Goal: Task Accomplishment & Management: Manage account settings

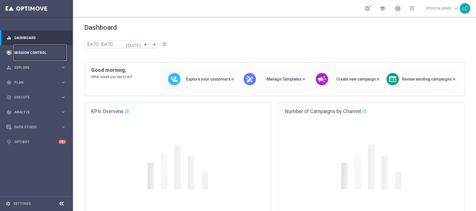
click at [27, 53] on link "Mission Control" at bounding box center [40, 52] width 52 height 15
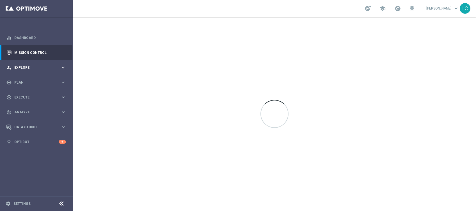
click at [32, 65] on div "person_search Explore" at bounding box center [33, 67] width 54 height 5
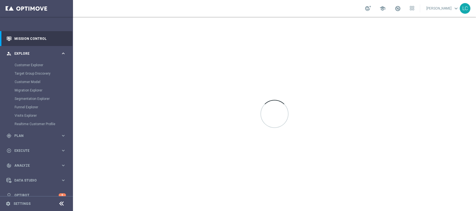
scroll to position [22, 0]
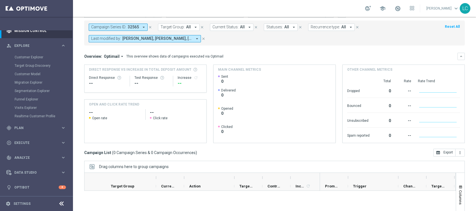
scroll to position [37, 0]
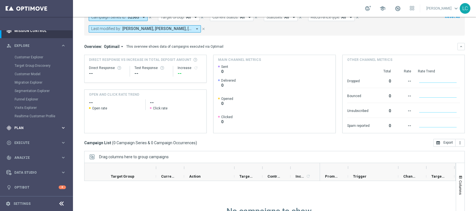
click at [24, 126] on span "Plan" at bounding box center [37, 127] width 46 height 3
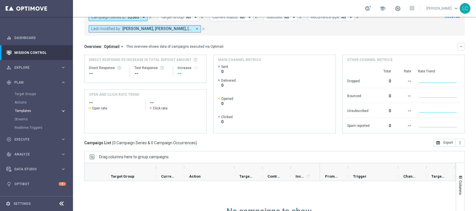
scroll to position [0, 0]
click at [24, 110] on span "Templates" at bounding box center [35, 110] width 40 height 3
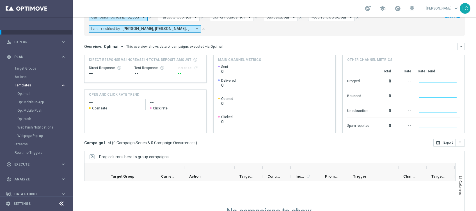
scroll to position [37, 0]
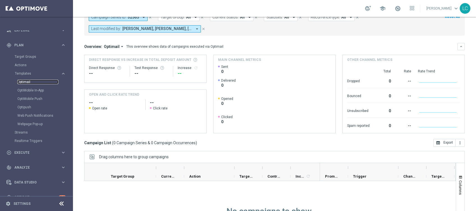
click at [24, 81] on link "Optimail" at bounding box center [37, 82] width 41 height 4
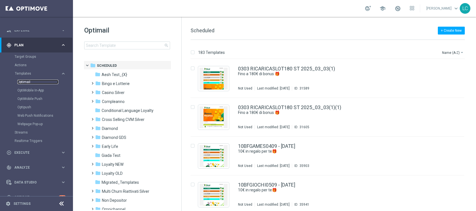
click at [28, 81] on link "Optimail" at bounding box center [37, 82] width 41 height 4
click at [125, 44] on input at bounding box center [127, 46] width 86 height 8
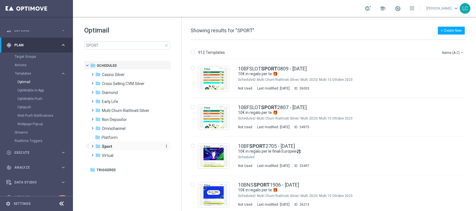
click at [107, 146] on b "Sport" at bounding box center [107, 146] width 10 height 4
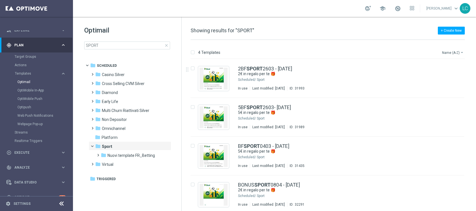
click at [449, 52] on button "Name (A-Z) arrow_drop_down" at bounding box center [452, 52] width 23 height 7
click at [444, 79] on span "Date Modified (Newest)" at bounding box center [443, 77] width 38 height 4
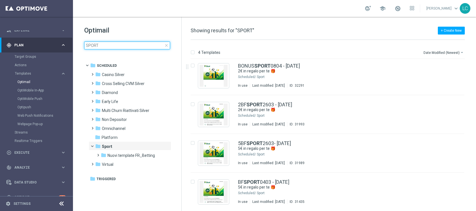
click at [128, 45] on input "SPORT" at bounding box center [127, 46] width 86 height 8
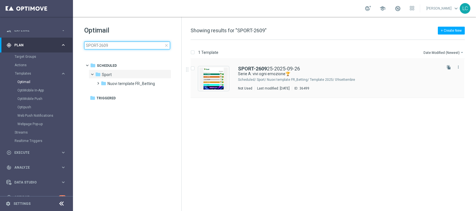
type input "SPORT-2609"
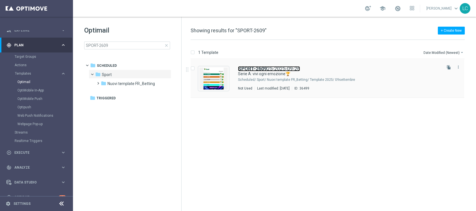
click at [262, 68] on b "SPORT-2609" at bounding box center [252, 69] width 29 height 6
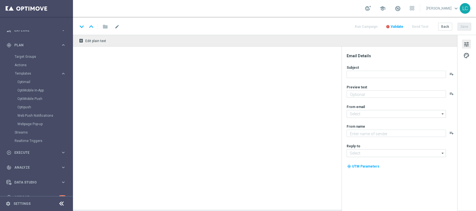
type textarea "Scopri la promozione🎁"
type textarea "Sisal"
type input "newsletter@comunicazioni.sisal.it"
type input "info@sisal.it"
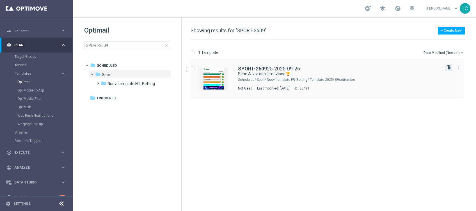
click at [448, 69] on icon "file_copy" at bounding box center [448, 67] width 4 height 4
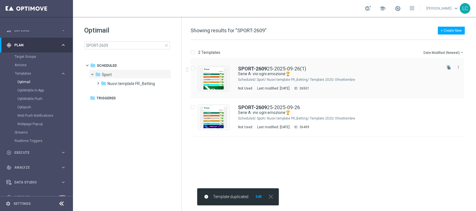
click at [273, 66] on div "SPORT-2609 25-2025-09-26(1) Serie A: vivi ogni emozione🏆 Scheduled/ Sport/ Nuov…" at bounding box center [326, 78] width 273 height 39
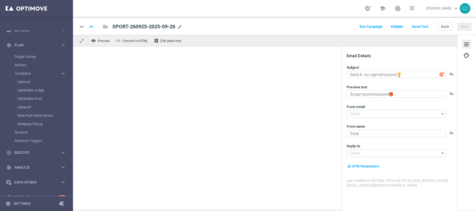
type input "SPORT-260925-2025-09-26(1)"
type input "newsletter@comunicazioni.sisal.it"
type input "info@sisal.it"
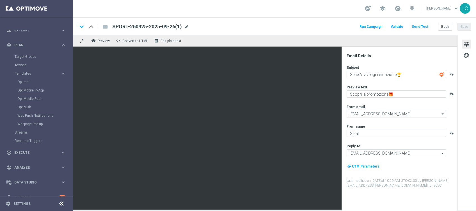
click at [187, 27] on span "mode_edit" at bounding box center [186, 26] width 5 height 5
click at [186, 26] on span "mode_edit" at bounding box center [186, 26] width 5 height 5
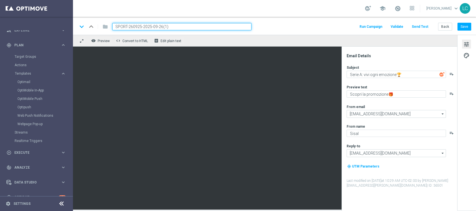
click at [183, 26] on input "SPORT-260925-2025-09-26(1)" at bounding box center [181, 26] width 139 height 7
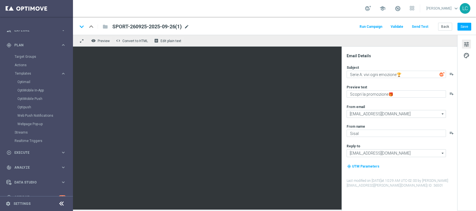
click at [186, 26] on span "mode_edit" at bounding box center [186, 26] width 5 height 5
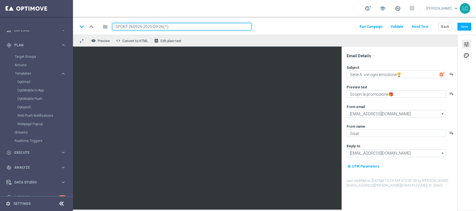
paste input "Recupero dei dati in corso. Attendere alcuni secondi e riprovare a tagliare o c…"
click at [182, 26] on input "SPORT-260925-2025-09-26(1)" at bounding box center [181, 26] width 139 height 7
paste input "Recupero dei dati in corso. Attendere alcuni secondi e riprovare a tagliare o c…"
type input "SPORT-260925-2025-09-26(1)"
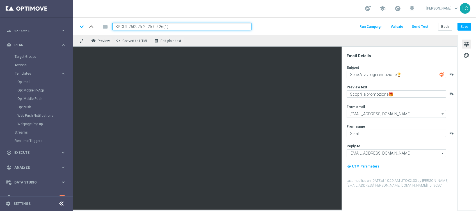
scroll to position [0, 0]
click at [179, 28] on input "SPORT-260925-2025-09-26(1)" at bounding box center [181, 26] width 139 height 7
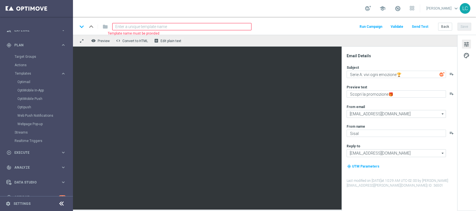
paste input
click at [276, 42] on div "remove_red_eye Preview code Convert to HTML receipt Edit plain text" at bounding box center [265, 41] width 384 height 12
click at [278, 22] on div "keyboard_arrow_down keyboard_arrow_up folder Template name must be provided Run…" at bounding box center [274, 26] width 403 height 18
click at [277, 24] on div "keyboard_arrow_down keyboard_arrow_up folder Template name must be provided Run…" at bounding box center [273, 26] width 393 height 7
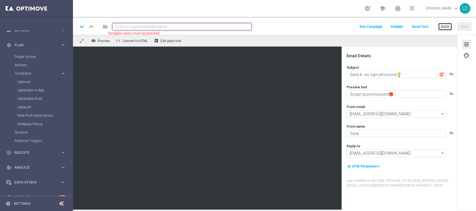
click at [442, 26] on button "Back" at bounding box center [445, 27] width 14 height 8
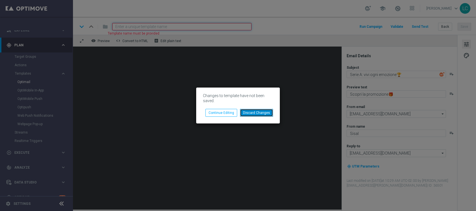
click at [254, 111] on button "Discard Changes" at bounding box center [256, 113] width 33 height 8
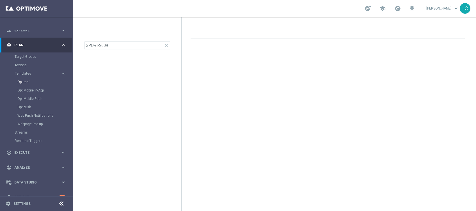
click at [153, 29] on div at bounding box center [127, 30] width 86 height 9
click at [112, 47] on input "SPORT-2609" at bounding box center [127, 46] width 86 height 8
click at [110, 31] on div at bounding box center [127, 30] width 86 height 9
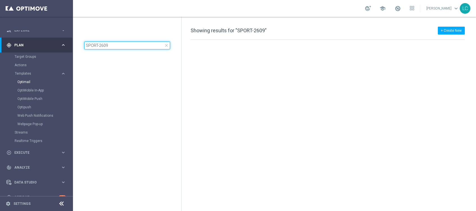
click at [104, 49] on input "SPORT-2609" at bounding box center [127, 46] width 86 height 8
click at [104, 47] on input "SPORT-2609" at bounding box center [127, 46] width 86 height 8
click at [89, 46] on input "SPO2609RT-" at bounding box center [127, 46] width 86 height 8
drag, startPoint x: 89, startPoint y: 46, endPoint x: 115, endPoint y: 48, distance: 26.2
click at [115, 48] on input "SPO2609RT-" at bounding box center [127, 46] width 86 height 8
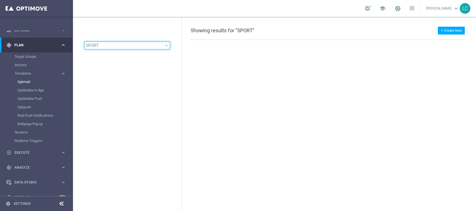
type input "SPORT-"
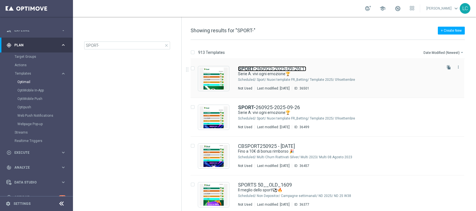
click at [292, 69] on link "SPORT- 260925-2025-09-26(1)" at bounding box center [272, 68] width 68 height 5
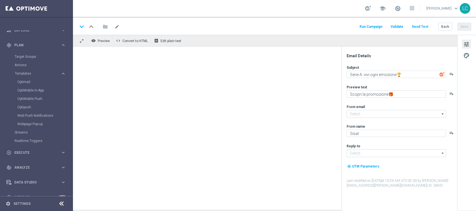
type input "SPORT-260925-2025-09-26(1)"
type input "newsletter@comunicazioni.sisal.it"
type input "info@sisal.it"
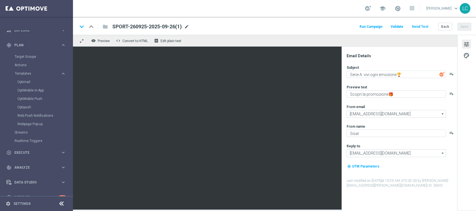
click at [188, 26] on span "mode_edit" at bounding box center [186, 26] width 5 height 5
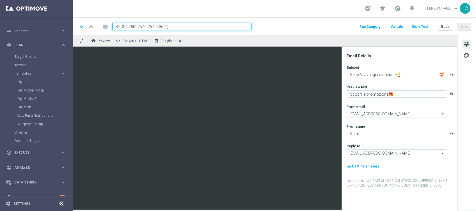
click at [136, 28] on input "SPORT-260925-2025-09-26(1)" at bounding box center [181, 26] width 139 height 7
click at [134, 27] on input "SPORT-260925-2025-09-26(1)" at bounding box center [181, 26] width 139 height 7
drag, startPoint x: 141, startPoint y: 26, endPoint x: 102, endPoint y: 23, distance: 39.6
click at [102, 23] on div "keyboard_arrow_down keyboard_arrow_up folder SPORT-260925-2025-09-26(1)" at bounding box center [164, 26] width 174 height 7
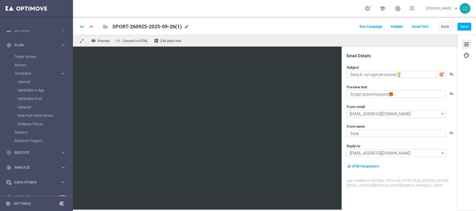
click at [186, 25] on span "mode_edit" at bounding box center [186, 26] width 5 height 5
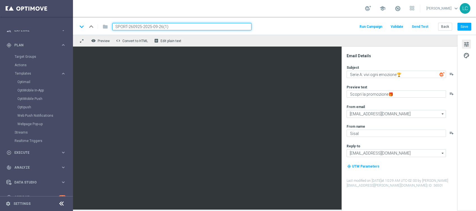
paste input "10DEP2609"
click at [174, 25] on input "SPORT10DEP2609-2025-09-26(1)" at bounding box center [181, 26] width 139 height 7
type input "SPORT10DEP2609-2025-09-26"
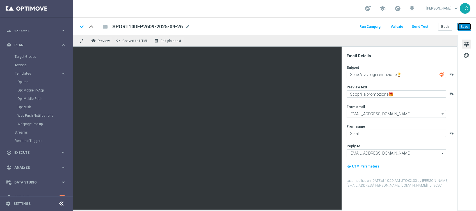
click at [460, 26] on button "Save" at bounding box center [464, 27] width 14 height 8
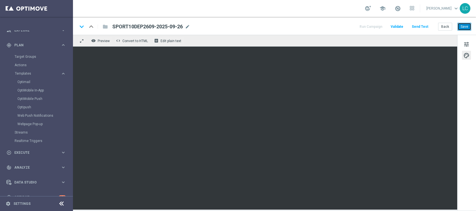
click at [461, 25] on button "Save" at bounding box center [464, 27] width 14 height 8
click at [462, 23] on button "Save" at bounding box center [464, 27] width 14 height 8
click at [24, 82] on link "Optimail" at bounding box center [37, 82] width 41 height 4
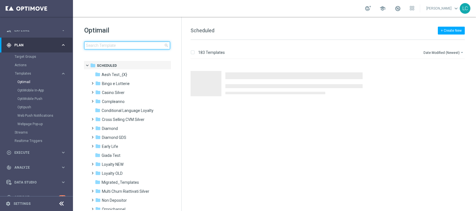
click at [121, 43] on input at bounding box center [127, 46] width 86 height 8
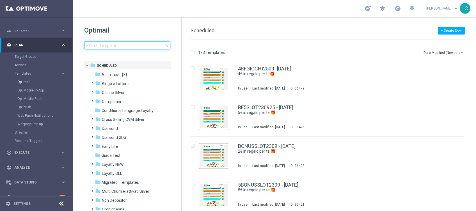
click at [127, 44] on input at bounding box center [127, 46] width 86 height 8
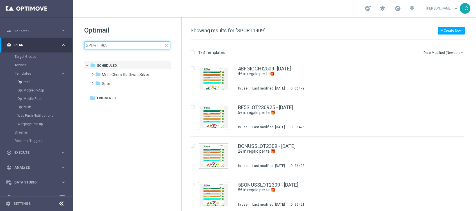
type input "SPORT1909"
click at [144, 20] on div "Optimail SPORT1909 close folder 1 Folder folder Scheduled more_vert folder Mult…" at bounding box center [127, 52] width 108 height 70
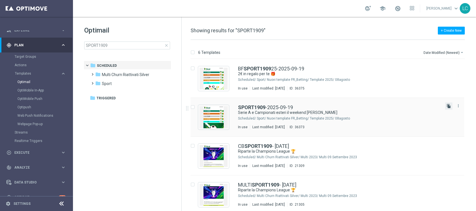
click at [447, 105] on icon "file_copy" at bounding box center [448, 106] width 4 height 4
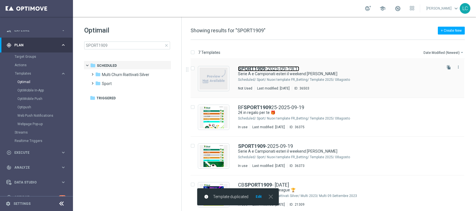
click at [276, 66] on link "SPORT1909 -2025-09-19(1)" at bounding box center [268, 68] width 61 height 5
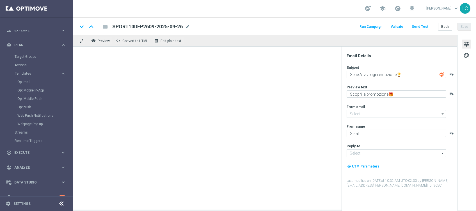
type input "SPORT1909-2025-09-19(1)"
type textarea "Serie A e Campionati esteri il weekend perfetto"
type textarea "fino a 20€ Bonus🎁"
type input "newsletter@comunicazioni.sisal.it"
type input "info@sisal.it"
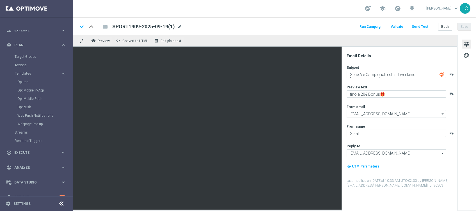
click at [181, 26] on span "mode_edit" at bounding box center [179, 26] width 5 height 5
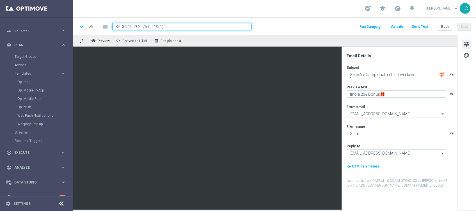
click at [122, 26] on input "SPORT1909-2025-09-19(1)" at bounding box center [181, 26] width 139 height 7
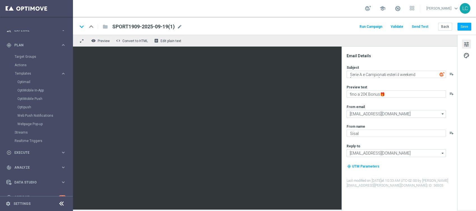
click at [178, 26] on span "mode_edit" at bounding box center [179, 26] width 5 height 5
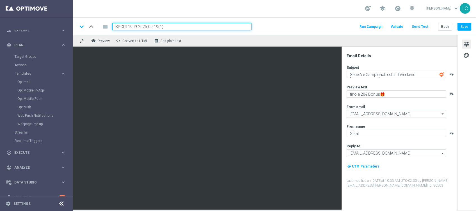
paste input "26"
click at [172, 29] on input "SPORT2609-2025-09-19(1)" at bounding box center [181, 26] width 139 height 7
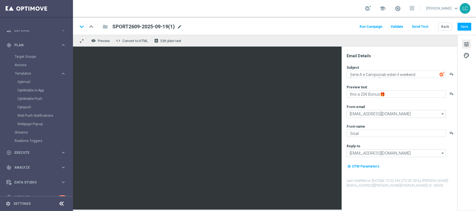
click at [182, 26] on span "mode_edit" at bounding box center [179, 26] width 5 height 5
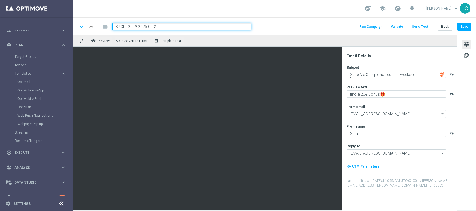
type input "SPORT2609-2025-09-26"
click at [287, 31] on div "keyboard_arrow_down keyboard_arrow_up folder SPORT2609-2025-09-26 Run Campaign …" at bounding box center [274, 26] width 403 height 18
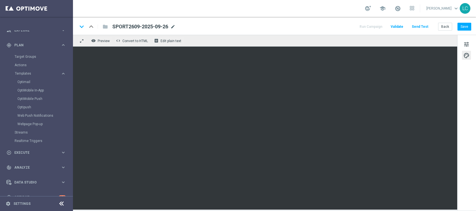
click at [172, 26] on span "mode_edit" at bounding box center [172, 26] width 5 height 5
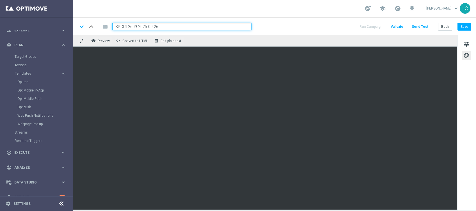
click at [321, 28] on div "keyboard_arrow_down keyboard_arrow_up folder SPORT2609-2025-09-26 Run Campaign …" at bounding box center [273, 26] width 393 height 7
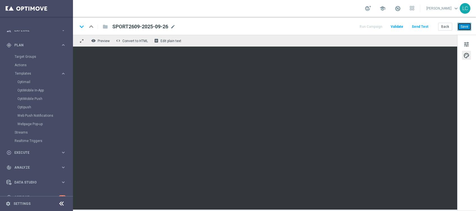
click at [468, 27] on button "Save" at bounding box center [464, 27] width 14 height 8
click at [465, 22] on div "keyboard_arrow_down keyboard_arrow_up folder SPORT2609-2025-09-26 SPORT2609-202…" at bounding box center [274, 26] width 403 height 18
click at [464, 25] on button "Save" at bounding box center [464, 27] width 14 height 8
click at [466, 23] on button "Save" at bounding box center [464, 27] width 14 height 8
click at [469, 40] on button "tune" at bounding box center [466, 44] width 9 height 9
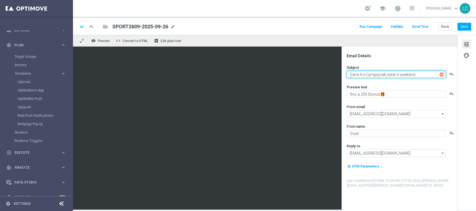
drag, startPoint x: 433, startPoint y: 73, endPoint x: 363, endPoint y: 74, distance: 70.1
click at [363, 74] on textarea "Serie A e Campionati esteri il weekend perfetto" at bounding box center [395, 74] width 99 height 7
click at [429, 74] on textarea "Serie A e Campionati esteri il weekend perfetto" at bounding box center [395, 74] width 99 height 7
paste textarea ": vivi ogni emozione🏆"
type textarea "Serie A: vivi ogni emozione🏆"
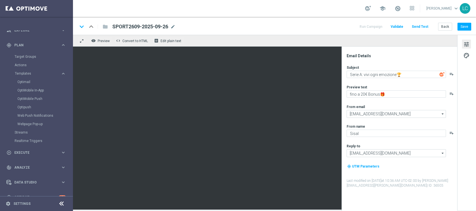
click at [403, 82] on div "Subject Serie A: vivi ogni emozione🏆 playlist_add Preview text fino a 20€ Bonus…" at bounding box center [401, 126] width 110 height 123
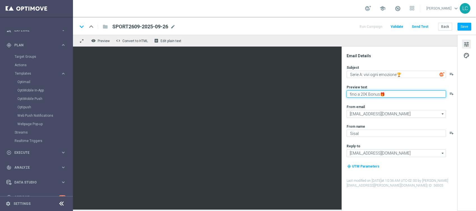
click at [367, 94] on textarea "fino a 20€ Bonus🎁" at bounding box center [395, 93] width 99 height 7
type textarea "fino a 20€ di Bonus🎁"
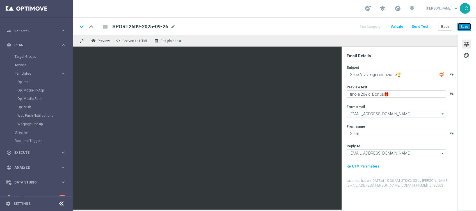
click at [461, 27] on button "Save" at bounding box center [464, 27] width 14 height 8
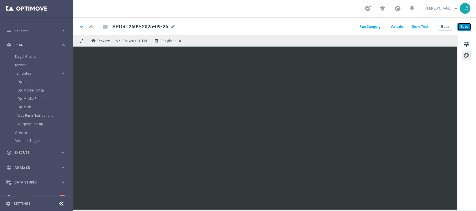
click at [464, 27] on button "Save" at bounding box center [464, 27] width 14 height 8
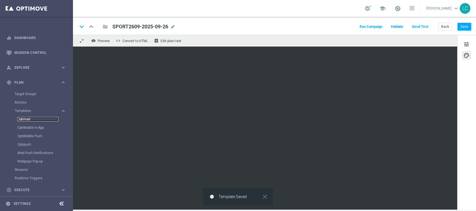
click at [22, 118] on link "Optimail" at bounding box center [37, 119] width 41 height 4
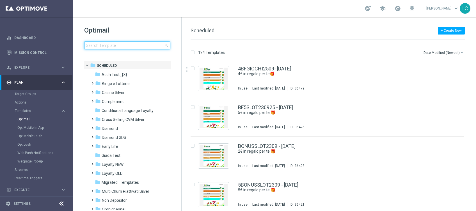
click at [125, 48] on input at bounding box center [127, 46] width 86 height 8
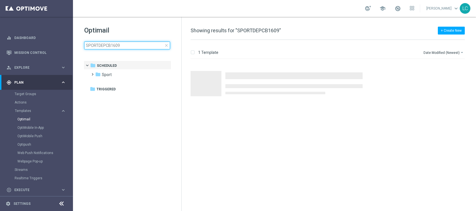
type input "SPORTDEPCB1609"
click at [153, 34] on h1 "Optimail" at bounding box center [127, 30] width 86 height 9
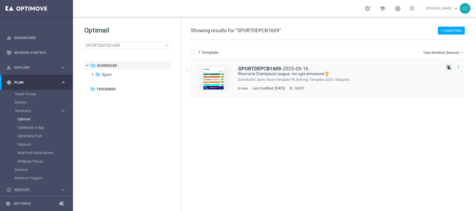
click at [447, 65] on icon "file_copy" at bounding box center [448, 67] width 4 height 4
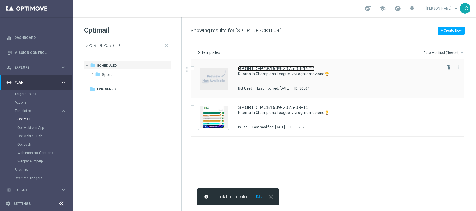
click at [279, 68] on b "SPORTDEPCB1609" at bounding box center [259, 69] width 43 height 6
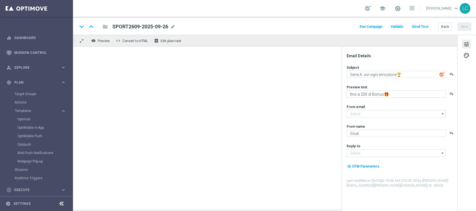
type textarea "Ritorna la Champions League: vivi ogni emozione🏆"
type textarea "fino a 200€ bonus🎁"
type input "newsletter@comunicazioni.sisal.it"
type input "info@sisal.it"
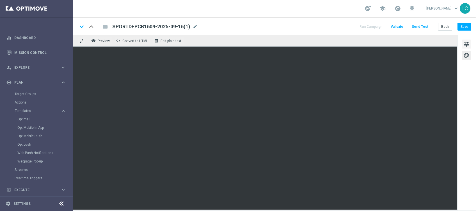
click at [466, 40] on button "tune" at bounding box center [466, 44] width 9 height 9
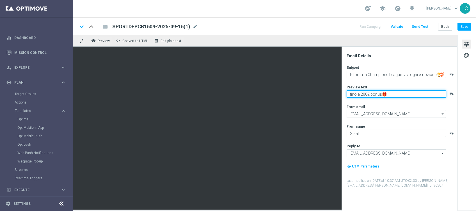
click at [367, 93] on textarea "fino a 200€ bonus🎁" at bounding box center [395, 93] width 99 height 7
click at [370, 93] on textarea "fino a 20€ bonus🎁" at bounding box center [395, 93] width 99 height 7
type textarea "fino a 20€ di Bonus🎁"
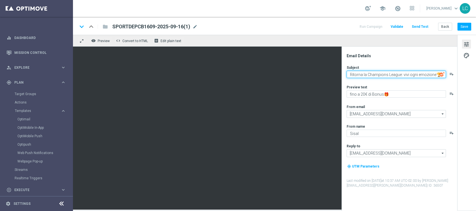
click at [354, 73] on textarea "Ritorna la Champions League: vivi ogni emozione🏆" at bounding box center [395, 74] width 99 height 7
drag, startPoint x: 354, startPoint y: 73, endPoint x: 431, endPoint y: 74, distance: 76.8
click at [431, 74] on textarea "Ritorna la Champions League: vivi ogni emozione🏆" at bounding box center [395, 74] width 99 height 7
paste textarea "Serie A"
type textarea "Serie A: vivi ogni emozione🏆"
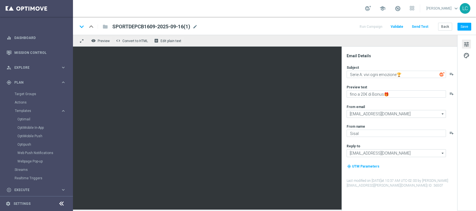
click at [435, 47] on div "Email Details Subject Serie A: vivi ogni emozione🏆 playlist_add Preview text fi…" at bounding box center [399, 129] width 116 height 164
click at [467, 26] on button "Save" at bounding box center [464, 27] width 14 height 8
click at [195, 26] on span "mode_edit" at bounding box center [194, 26] width 5 height 5
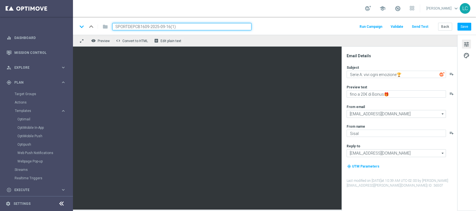
click at [137, 27] on input "SPORTDEPCB1609-2025-09-16(1)" at bounding box center [181, 26] width 139 height 7
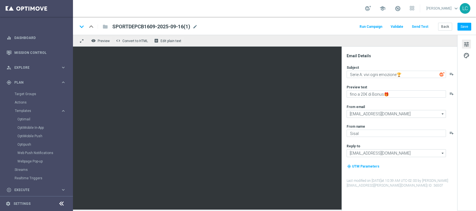
click at [137, 26] on span "SPORTDEPCB1609-2025-09-16(1)" at bounding box center [151, 26] width 78 height 7
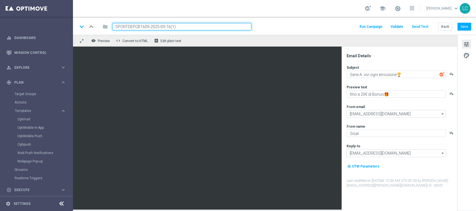
click at [137, 26] on input "SPORTDEPCB1609-2025-09-16(1)" at bounding box center [181, 26] width 139 height 7
paste input "2"
click at [184, 25] on input "SPORTDEPCB2609-2025-09-16(1)" at bounding box center [181, 26] width 139 height 7
type input "SPORTDEPCB2609-2025-09-26"
click at [466, 25] on button "Save" at bounding box center [464, 27] width 14 height 8
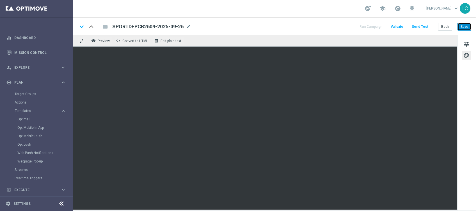
click at [462, 26] on button "Save" at bounding box center [464, 27] width 14 height 8
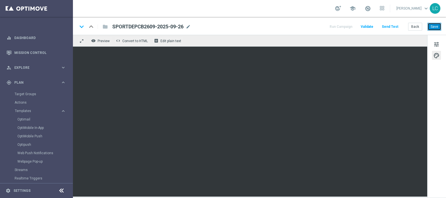
click at [433, 28] on button "Save" at bounding box center [434, 27] width 14 height 8
click at [435, 25] on button "Save" at bounding box center [434, 27] width 14 height 8
click at [102, 40] on span "Preview" at bounding box center [104, 41] width 12 height 4
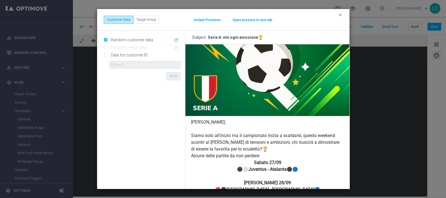
scroll to position [70, 0]
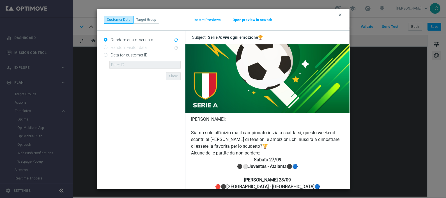
click at [340, 15] on icon "clear" at bounding box center [340, 15] width 4 height 4
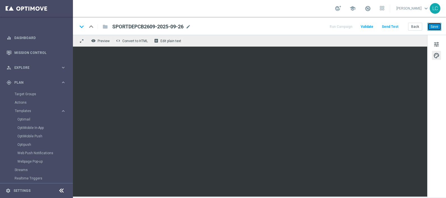
click at [436, 26] on button "Save" at bounding box center [434, 27] width 14 height 8
click at [100, 39] on span "Preview" at bounding box center [104, 41] width 12 height 4
click at [103, 37] on button "remove_red_eye Preview" at bounding box center [101, 40] width 22 height 7
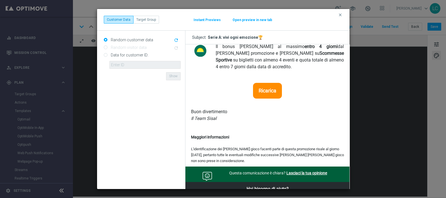
scroll to position [351, 0]
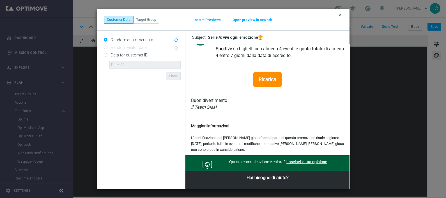
click at [340, 15] on icon "clear" at bounding box center [340, 15] width 4 height 4
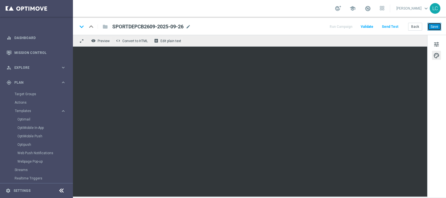
click at [437, 23] on button "Save" at bounding box center [434, 27] width 14 height 8
click at [367, 11] on span at bounding box center [368, 8] width 6 height 6
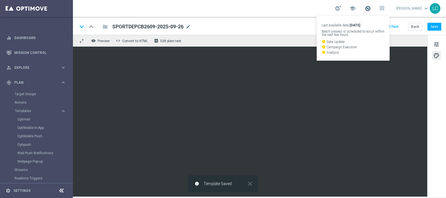
click at [367, 11] on span at bounding box center [368, 8] width 6 height 6
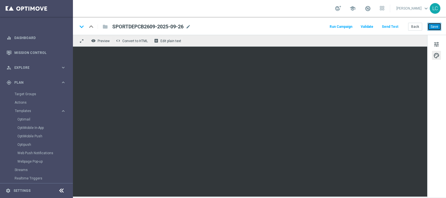
click at [434, 24] on button "Save" at bounding box center [434, 27] width 14 height 8
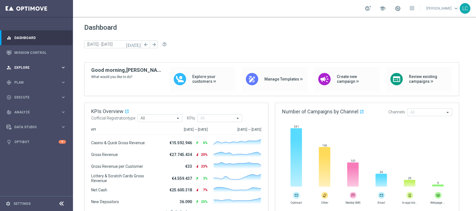
click at [45, 74] on div "person_search Explore keyboard_arrow_right" at bounding box center [36, 67] width 72 height 15
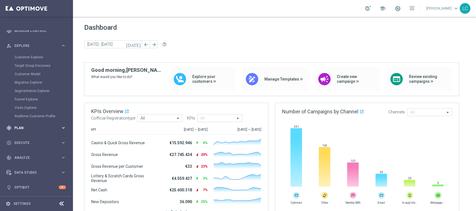
click at [30, 129] on span "Plan" at bounding box center [37, 127] width 46 height 3
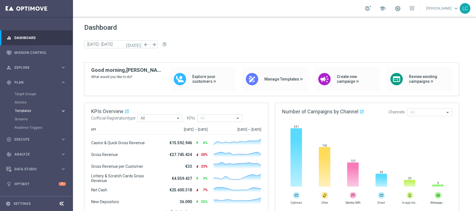
click at [30, 109] on span "Templates" at bounding box center [35, 110] width 40 height 3
click at [29, 120] on link "Optimail" at bounding box center [37, 119] width 41 height 4
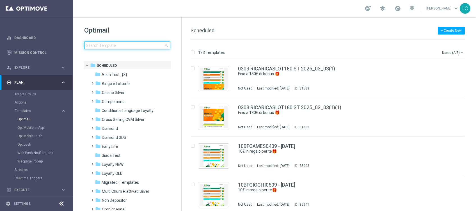
click at [128, 45] on input at bounding box center [127, 46] width 86 height 8
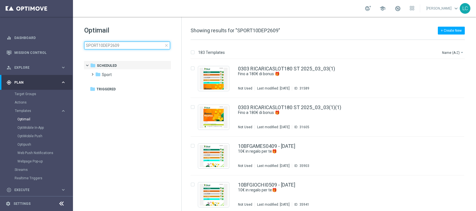
type input "SPORT10DEP2609"
click at [161, 25] on div "Optimail SPORT10DEP2609 close folder 1 Folder folder Scheduled more_vert folder…" at bounding box center [127, 52] width 108 height 70
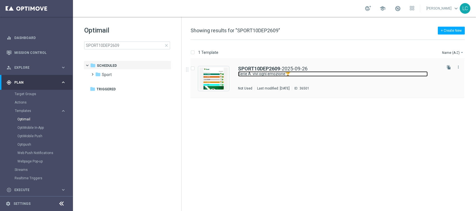
click at [244, 72] on link "Serie A: vivi ogni emozione🏆" at bounding box center [333, 73] width 190 height 5
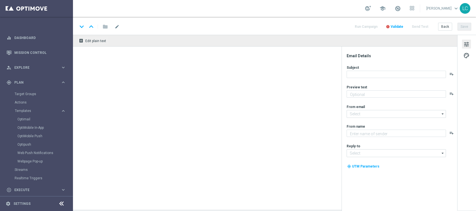
type textarea "Scopri la promozione🎁"
type textarea "Sisal"
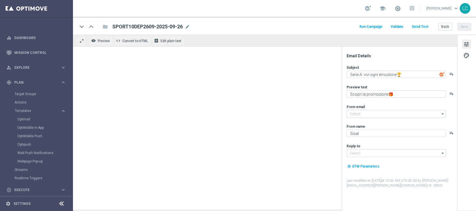
type input "[EMAIL_ADDRESS][DOMAIN_NAME]"
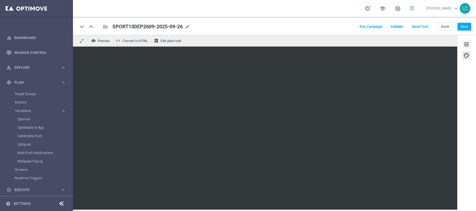
click at [469, 43] on span "tune" at bounding box center [466, 44] width 6 height 7
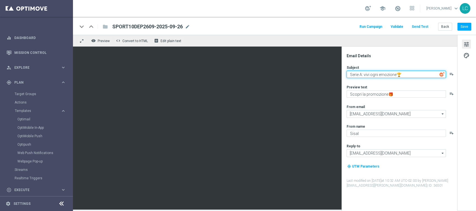
click at [402, 73] on textarea "Serie A: vivi ogni emozione🏆" at bounding box center [395, 74] width 99 height 7
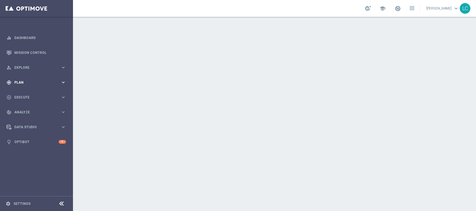
click at [18, 79] on div "gps_fixed Plan keyboard_arrow_right" at bounding box center [36, 82] width 72 height 15
click at [23, 110] on link "Templates" at bounding box center [37, 111] width 44 height 4
click at [25, 109] on link "Templates" at bounding box center [37, 111] width 44 height 4
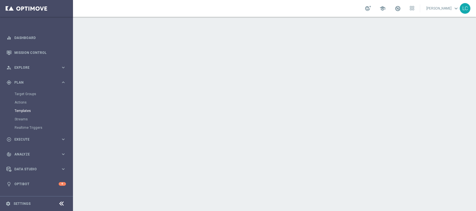
click at [23, 112] on link "Templates" at bounding box center [37, 111] width 44 height 4
click at [27, 112] on link "Templates" at bounding box center [37, 111] width 44 height 4
click at [23, 109] on link "Templates" at bounding box center [37, 111] width 44 height 4
click at [26, 92] on link "Target Groups" at bounding box center [37, 94] width 44 height 4
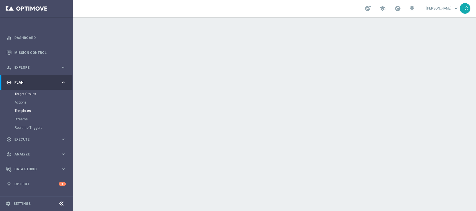
click at [29, 111] on link "Templates" at bounding box center [37, 111] width 44 height 4
click at [29, 110] on link "Templates" at bounding box center [37, 111] width 44 height 4
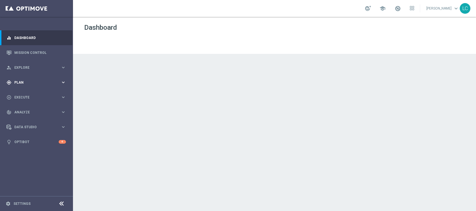
click at [28, 76] on div "gps_fixed Plan keyboard_arrow_right" at bounding box center [36, 82] width 72 height 15
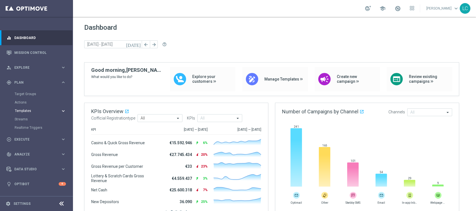
click at [25, 110] on span "Templates" at bounding box center [35, 110] width 40 height 3
click at [27, 119] on link "Optimail" at bounding box center [37, 119] width 41 height 4
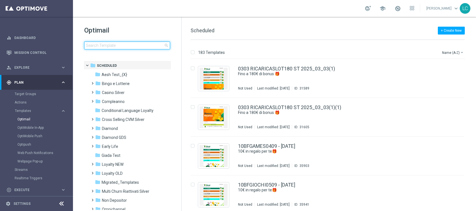
click at [129, 42] on input at bounding box center [127, 46] width 86 height 8
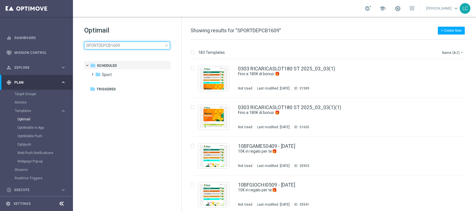
type input "SPORTDEPCB1609"
click at [137, 28] on h1 "Optimail" at bounding box center [127, 30] width 86 height 9
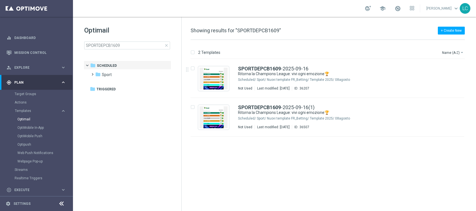
drag, startPoint x: 167, startPoint y: 46, endPoint x: 157, endPoint y: 45, distance: 9.3
click at [167, 46] on span "close" at bounding box center [166, 45] width 4 height 4
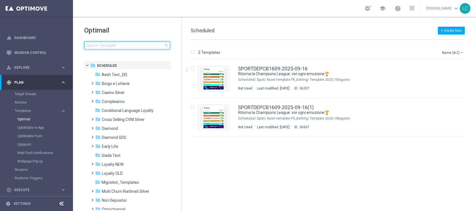
click at [155, 45] on input at bounding box center [127, 46] width 86 height 8
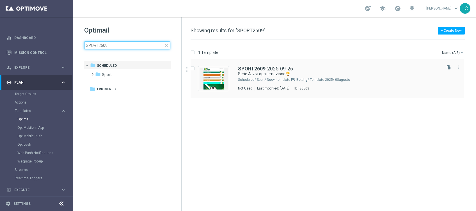
type input "SPORT2609"
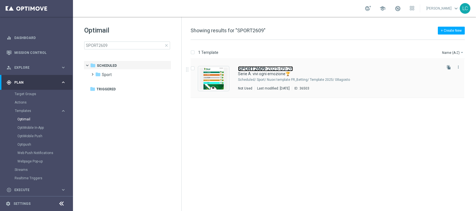
click at [270, 66] on link "SPORT2609 -2025-09-26" at bounding box center [265, 68] width 55 height 5
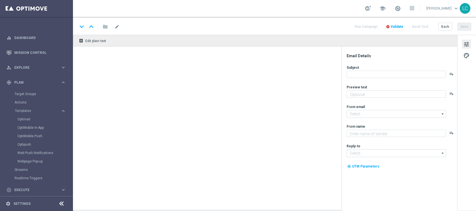
type textarea "fino a 20€ di Bonus🎁"
type input "[EMAIL_ADDRESS][DOMAIN_NAME]"
type textarea "Sisal"
type input "[EMAIL_ADDRESS][DOMAIN_NAME]"
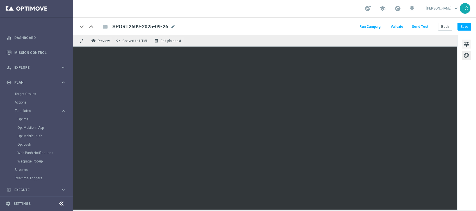
click at [469, 43] on button "tune" at bounding box center [466, 44] width 9 height 9
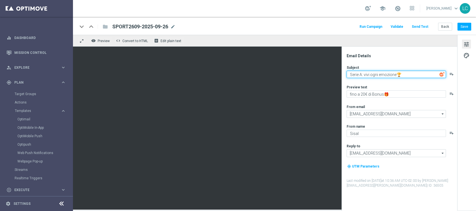
click at [403, 76] on textarea "Serie A: vivi ogni emozione🏆" at bounding box center [395, 74] width 99 height 7
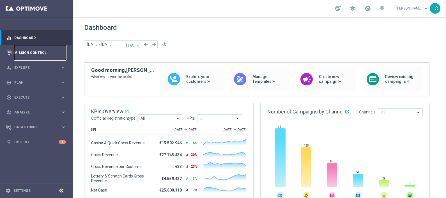
click at [34, 56] on link "Mission Control" at bounding box center [40, 52] width 52 height 15
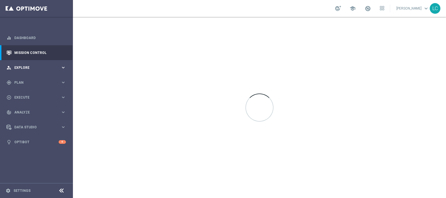
click at [34, 68] on span "Explore" at bounding box center [37, 67] width 46 height 3
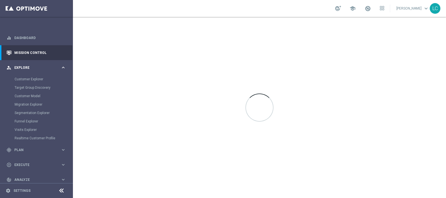
click at [34, 68] on span "Explore" at bounding box center [37, 67] width 46 height 3
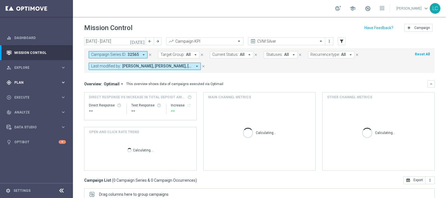
click at [23, 82] on span "Plan" at bounding box center [37, 82] width 46 height 3
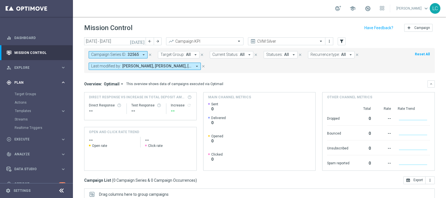
scroll to position [10, 0]
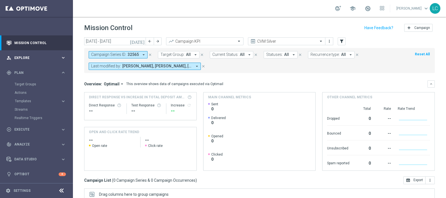
click at [24, 59] on span "Explore" at bounding box center [37, 57] width 46 height 3
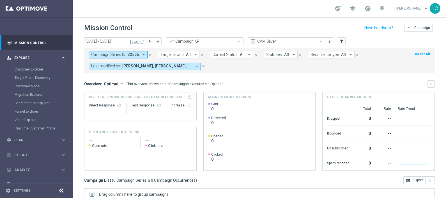
click at [24, 59] on span "Explore" at bounding box center [37, 57] width 46 height 3
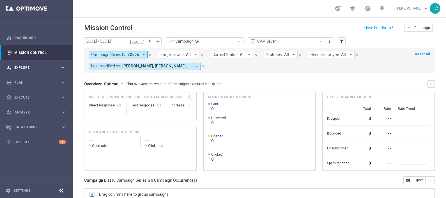
scroll to position [0, 0]
click at [23, 81] on span "Plan" at bounding box center [37, 82] width 46 height 3
click at [24, 95] on link "Target Groups" at bounding box center [37, 94] width 44 height 4
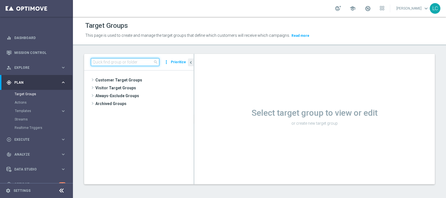
click at [100, 63] on input at bounding box center [125, 62] width 68 height 8
click at [114, 59] on input at bounding box center [125, 62] width 68 height 8
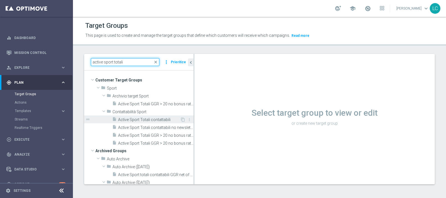
type input "active sport totali"
click at [139, 118] on span "Active Sport Totali contattabili" at bounding box center [149, 119] width 62 height 5
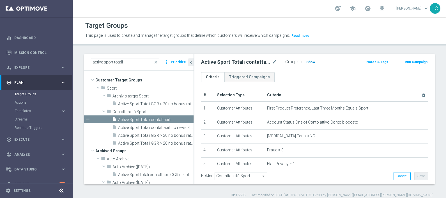
click at [313, 63] on h3 "Show" at bounding box center [311, 62] width 10 height 6
click at [314, 60] on span "80,640" at bounding box center [313, 62] width 12 height 5
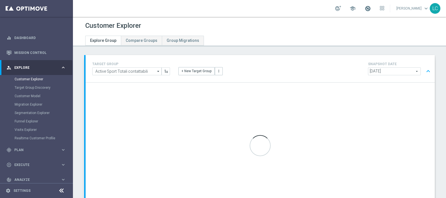
click at [365, 8] on span at bounding box center [368, 8] width 6 height 6
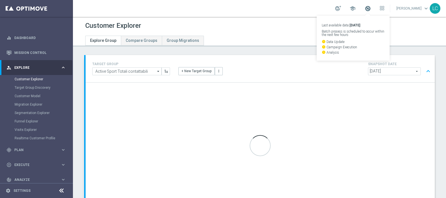
click at [365, 8] on span at bounding box center [368, 8] width 6 height 6
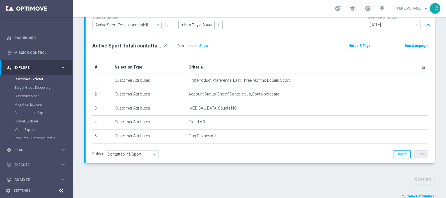
scroll to position [208, 0]
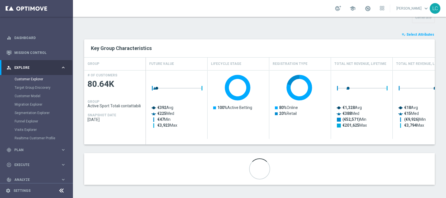
click at [411, 35] on span "Select Attributes" at bounding box center [420, 35] width 28 height 4
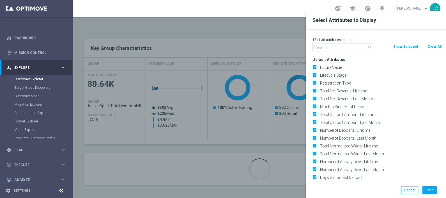
click at [440, 48] on button "Clear All" at bounding box center [434, 46] width 15 height 6
checkbox input "false"
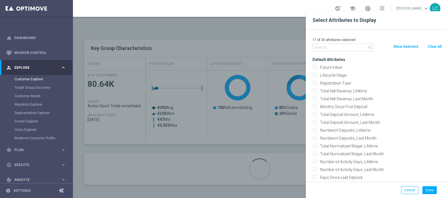
checkbox input "false"
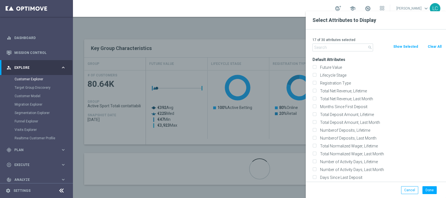
checkbox input "false"
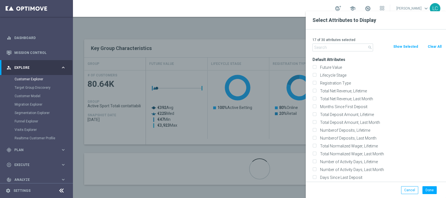
checkbox input "false"
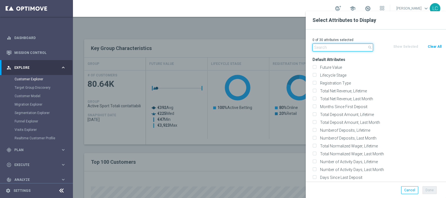
click at [335, 48] on input "text" at bounding box center [342, 47] width 61 height 8
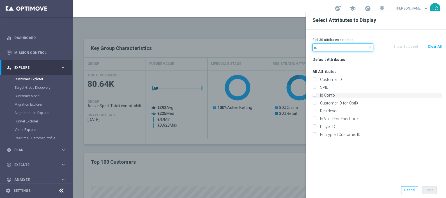
type input "id"
click at [315, 95] on input "Id Conto" at bounding box center [314, 96] width 4 height 4
checkbox input "true"
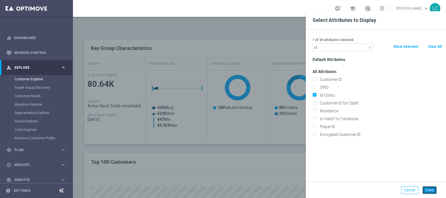
click at [431, 189] on button "Done" at bounding box center [429, 190] width 14 height 8
type input "Search"
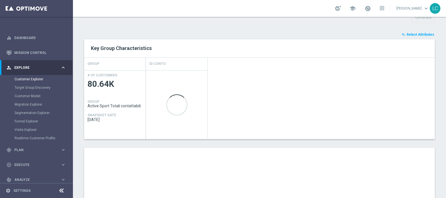
scroll to position [326, 0]
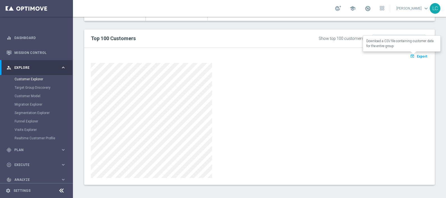
click at [410, 57] on icon "open_in_browser" at bounding box center [413, 56] width 6 height 4
click at [268, 82] on div at bounding box center [259, 120] width 337 height 115
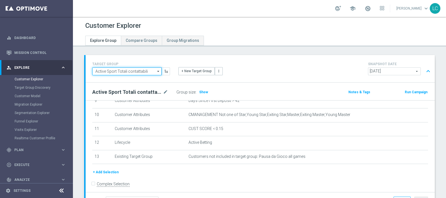
click at [144, 73] on input "Active Sport Totali contattabili" at bounding box center [126, 71] width 69 height 8
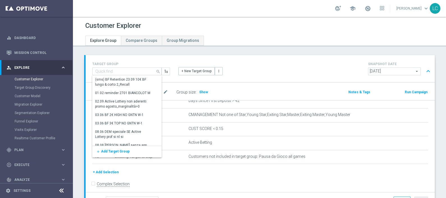
click at [157, 58] on div "TARGET GROUP Active Sport Totali contattabili search Show Selected 0 of NaN (sm…" at bounding box center [260, 68] width 349 height 27
type input "Active Sport Totali contattabili"
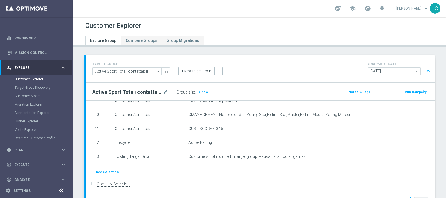
scroll to position [137, 0]
click at [150, 71] on input "Active Sport Totali contattabili" at bounding box center [126, 71] width 69 height 8
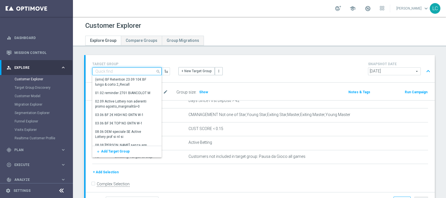
click at [138, 71] on input at bounding box center [126, 71] width 69 height 8
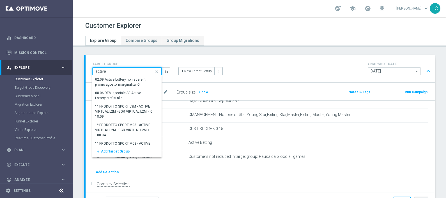
click at [127, 67] on input "active" at bounding box center [126, 71] width 69 height 8
click at [124, 69] on input "active" at bounding box center [126, 71] width 69 height 8
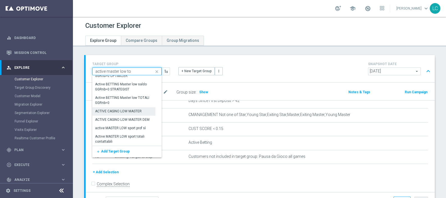
scroll to position [0, 0]
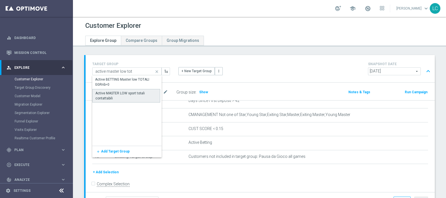
click at [124, 96] on div "Active MASTER LOW sport totali contattabili" at bounding box center [126, 96] width 62 height 10
type input "Active MASTER LOW sport totali contattabili"
type input "Active BETTING Master low"
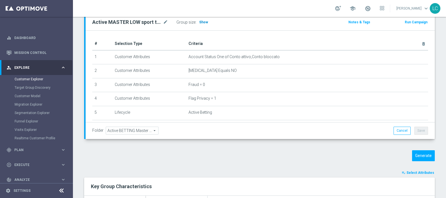
click at [203, 22] on span "Show" at bounding box center [203, 22] width 9 height 4
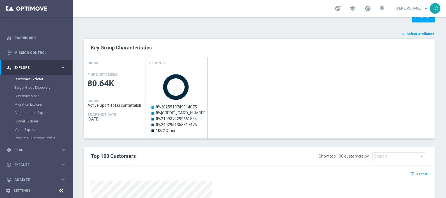
scroll to position [280, 0]
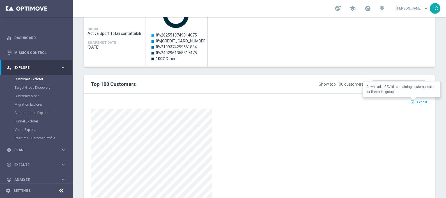
click at [417, 102] on span "Export" at bounding box center [422, 102] width 10 height 4
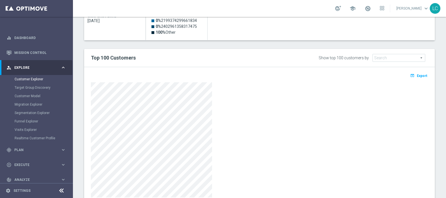
scroll to position [291, 0]
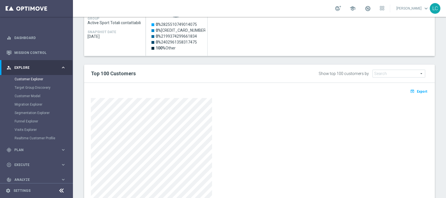
drag, startPoint x: 308, startPoint y: 94, endPoint x: 319, endPoint y: 92, distance: 11.4
click at [308, 94] on div "open_in_browser Export" at bounding box center [259, 92] width 345 height 7
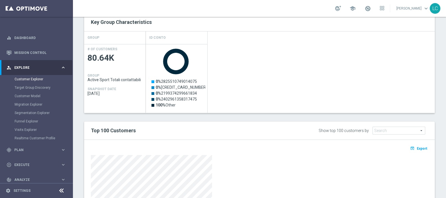
scroll to position [186, 0]
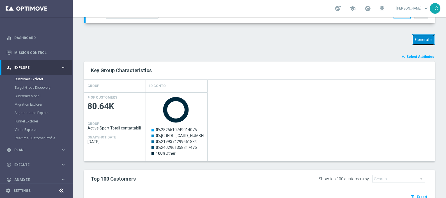
click at [417, 43] on button "Generate" at bounding box center [423, 39] width 23 height 11
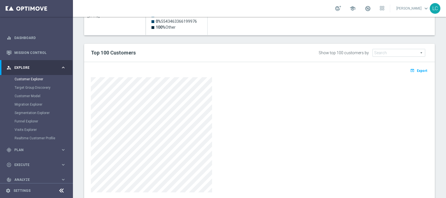
scroll to position [197, 0]
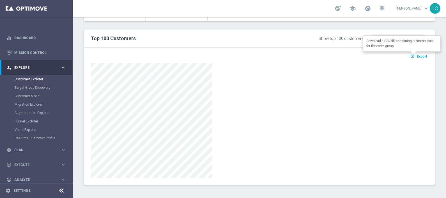
click at [417, 56] on span "Export" at bounding box center [422, 56] width 10 height 4
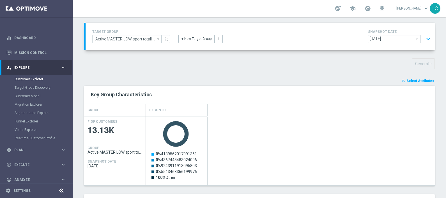
scroll to position [0, 0]
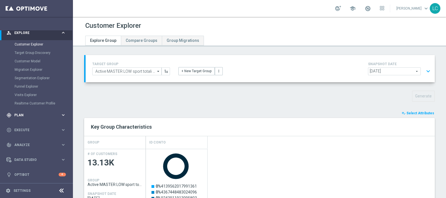
click at [32, 115] on span "Plan" at bounding box center [37, 114] width 46 height 3
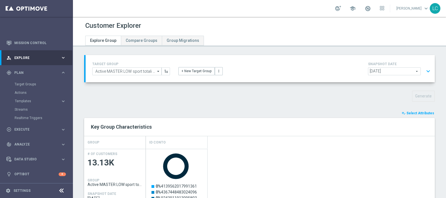
scroll to position [10, 0]
click at [21, 97] on accordion "Templates keyboard_arrow_right Optimail OptiMobile In-App OptiMobile Push Optip…" at bounding box center [44, 101] width 58 height 8
click at [21, 100] on span "Templates" at bounding box center [35, 100] width 40 height 3
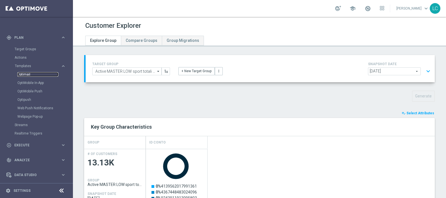
click at [22, 75] on link "Optimail" at bounding box center [37, 74] width 41 height 4
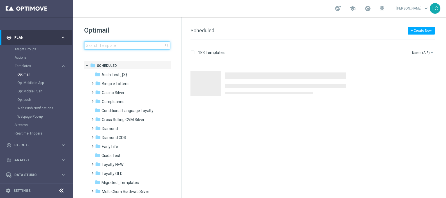
click at [120, 45] on input at bounding box center [127, 46] width 86 height 8
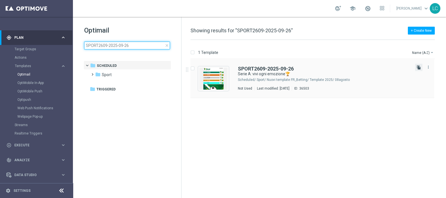
type input "SPORT2609-2025-09-26"
click at [419, 67] on icon "file_copy" at bounding box center [418, 67] width 4 height 4
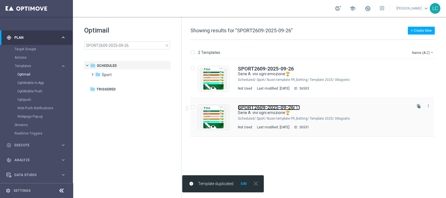
click at [244, 107] on b "SPORT2609-2025-09-26" at bounding box center [266, 107] width 56 height 6
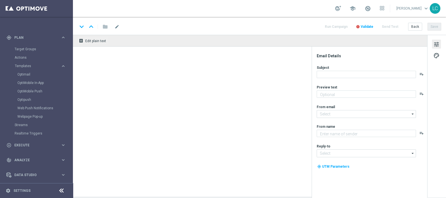
type textarea "fino a 20€ di Bonus🎁"
type input "newsletter@comunicazioni.sisal.it"
type textarea "Sisal"
type input "info@sisal.it"
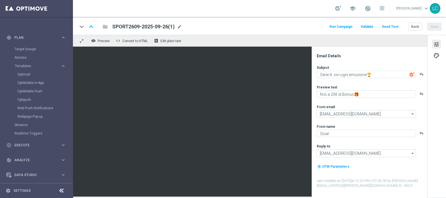
click at [183, 25] on div "keyboard_arrow_down keyboard_arrow_up folder SPORT2609-2025-09-26(1) SPORT2609-…" at bounding box center [259, 26] width 364 height 7
click at [180, 24] on div "SPORT2609-2025-09-26(1) mode_edit" at bounding box center [147, 26] width 70 height 7
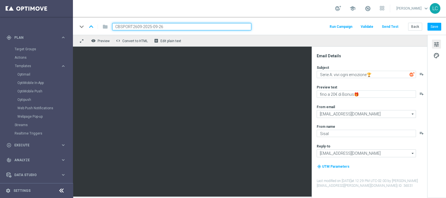
type input "CBSPORT2609-2025-09-26"
click at [279, 29] on div "keyboard_arrow_down keyboard_arrow_up folder CBSPORT2609-2025-09-26 Run Campaig…" at bounding box center [259, 26] width 364 height 7
click at [287, 24] on div "keyboard_arrow_down keyboard_arrow_up folder CBSPORT2609-2025-09-26 Run Campaig…" at bounding box center [259, 26] width 364 height 7
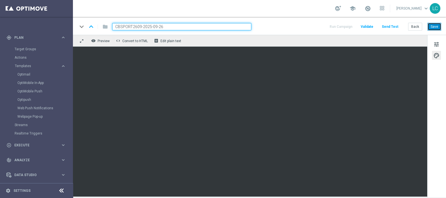
click at [432, 27] on button "Save" at bounding box center [434, 27] width 14 height 8
click at [433, 27] on button "Save" at bounding box center [434, 27] width 14 height 8
click at [275, 26] on div "keyboard_arrow_down keyboard_arrow_up folder CBSPORT2609-2025-09-26 Run Campaig…" at bounding box center [259, 26] width 364 height 7
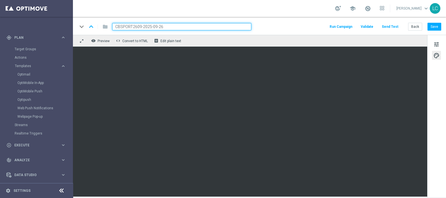
click at [278, 25] on div "keyboard_arrow_down keyboard_arrow_up folder CBSPORT2609-2025-09-26 Run Campaig…" at bounding box center [259, 26] width 364 height 7
click at [311, 19] on div "keyboard_arrow_down keyboard_arrow_up folder CBSPORT2609-2025-09-26 Run Campaig…" at bounding box center [259, 26] width 373 height 18
click at [28, 73] on link "Optimail" at bounding box center [37, 74] width 41 height 4
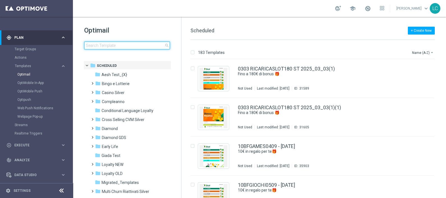
click at [101, 43] on input at bounding box center [127, 46] width 86 height 8
click at [125, 43] on input at bounding box center [127, 46] width 86 height 8
click at [135, 32] on h1 "Optimail" at bounding box center [127, 30] width 86 height 9
